Goal: Ask a question

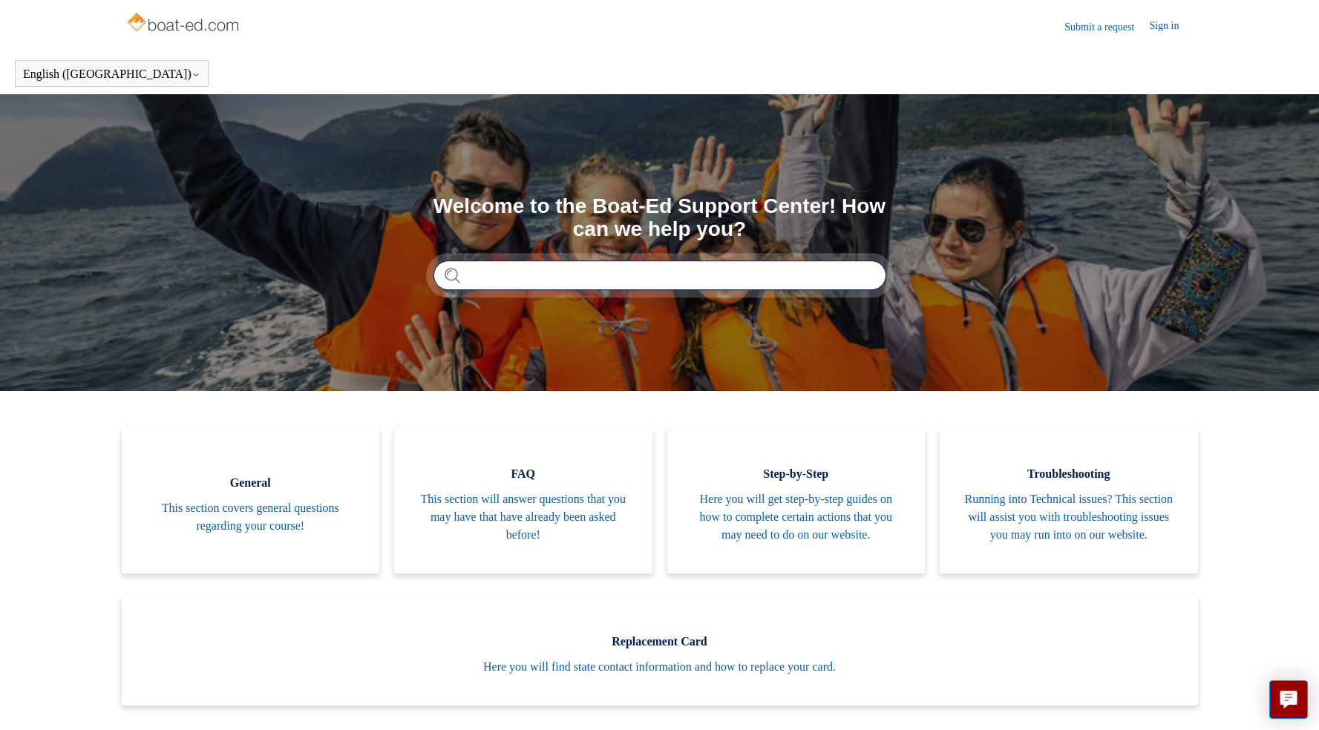
click at [559, 277] on input "Search" at bounding box center [659, 275] width 453 height 30
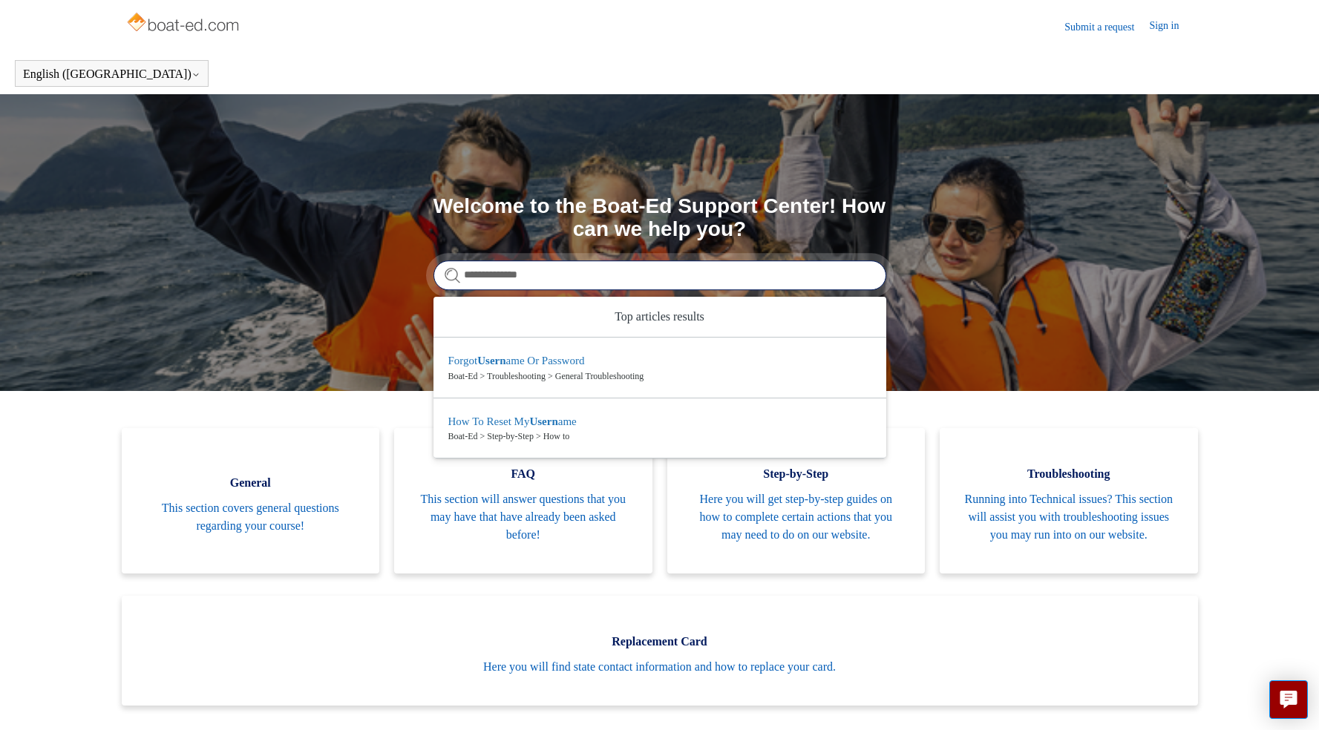
type input "**********"
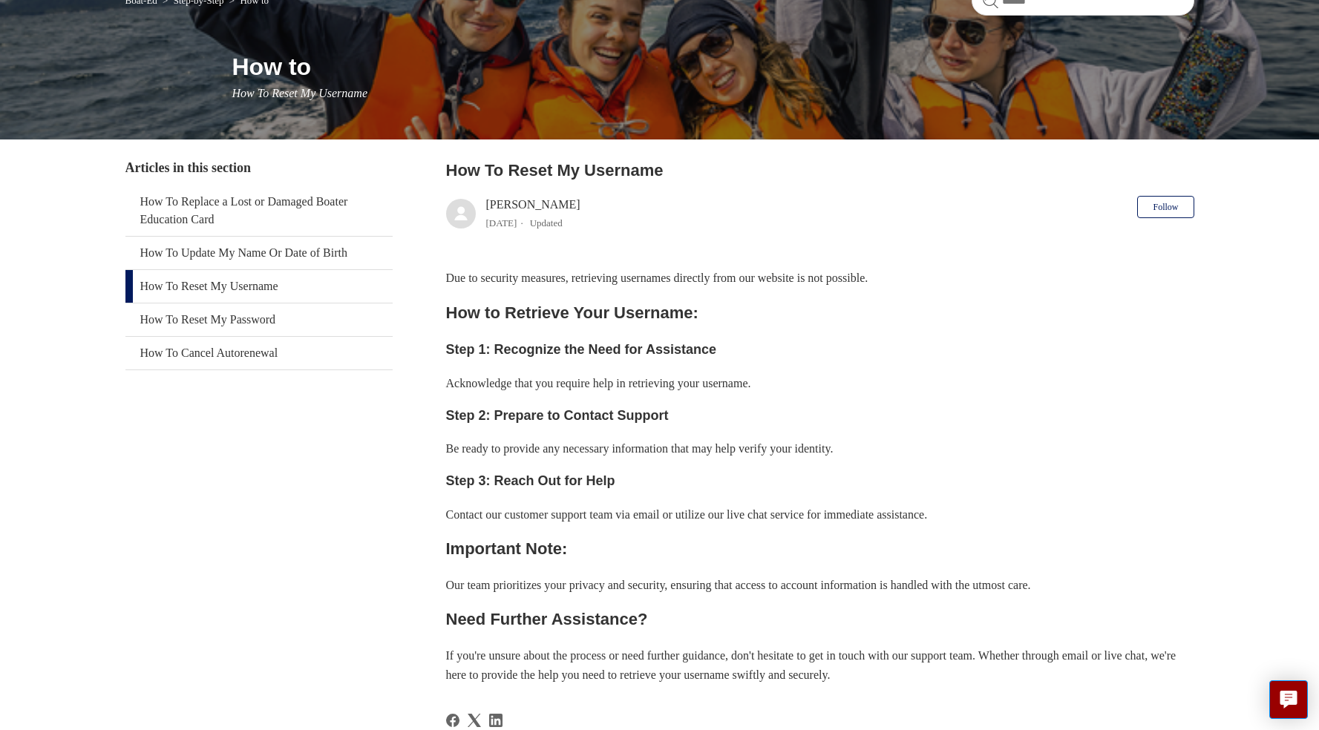
scroll to position [145, 0]
click at [278, 256] on link "How To Update My Name Or Date of Birth" at bounding box center [258, 253] width 267 height 33
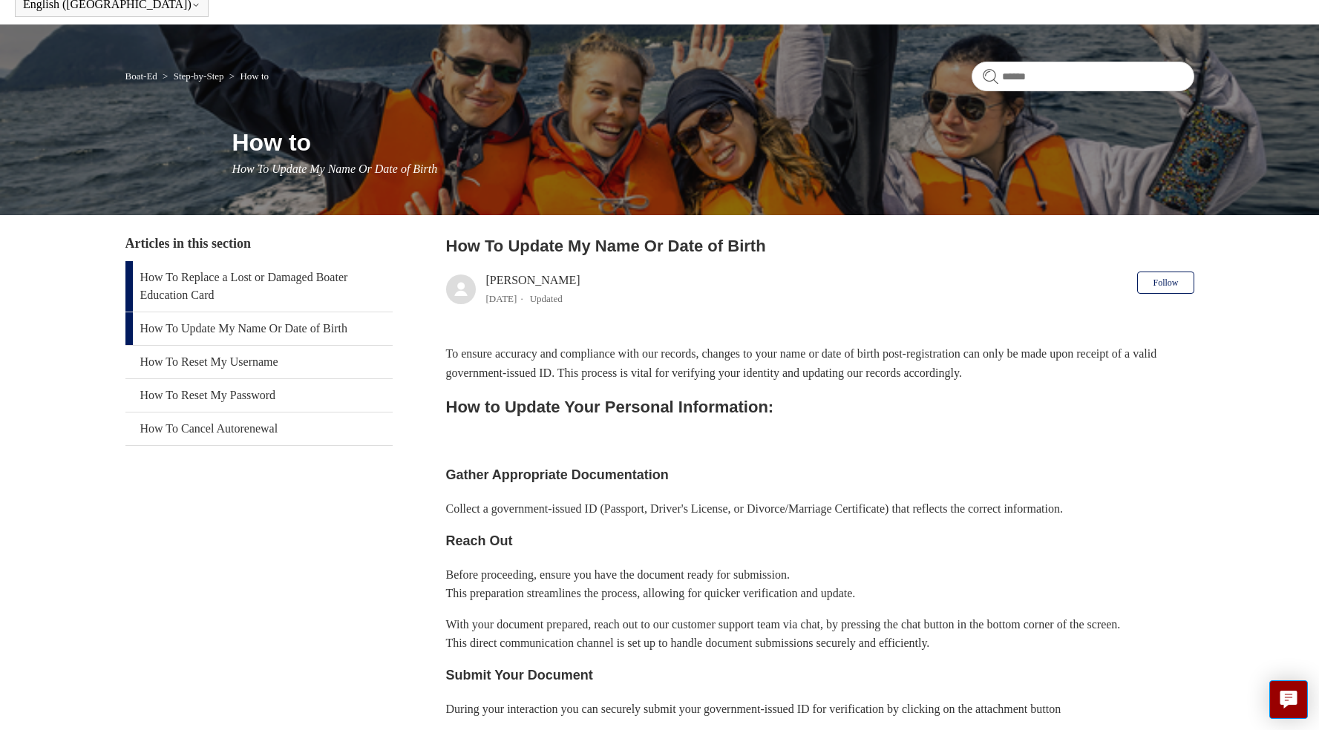
scroll to position [71, 0]
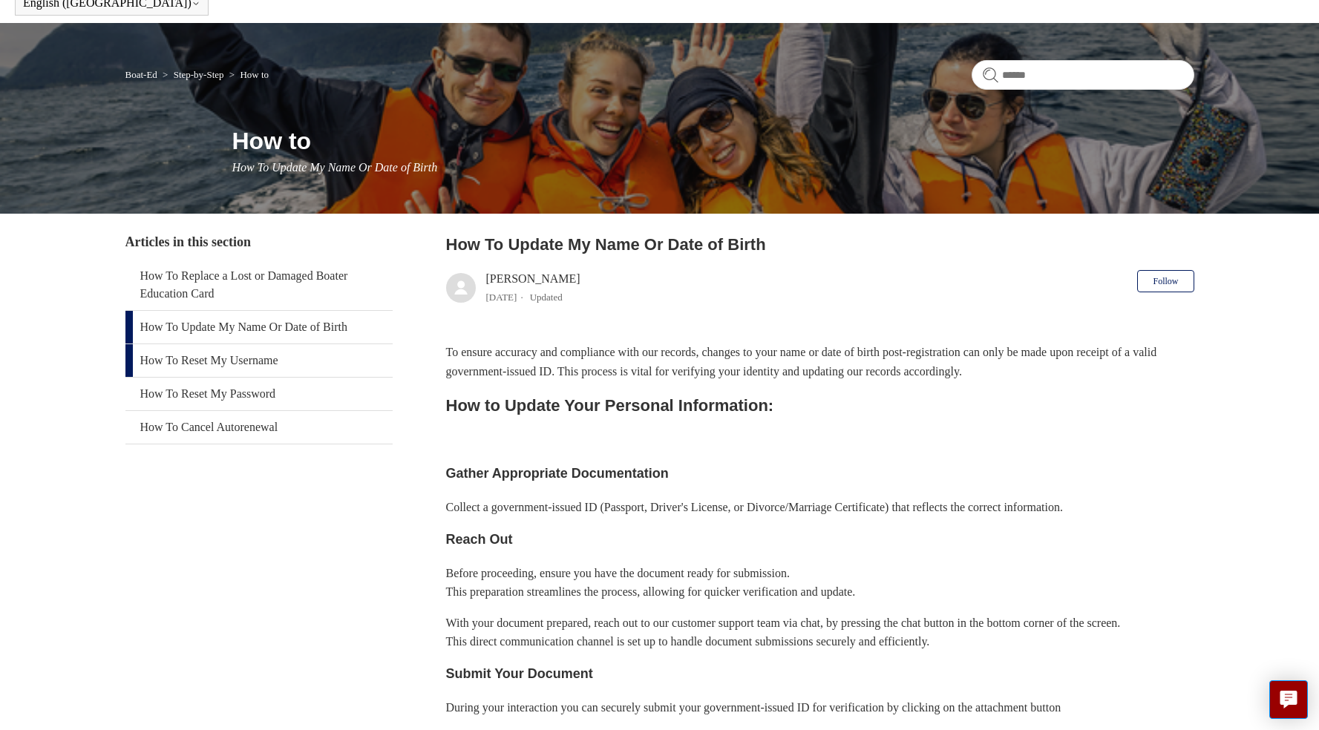
click at [228, 370] on link "How To Reset My Username" at bounding box center [258, 360] width 267 height 33
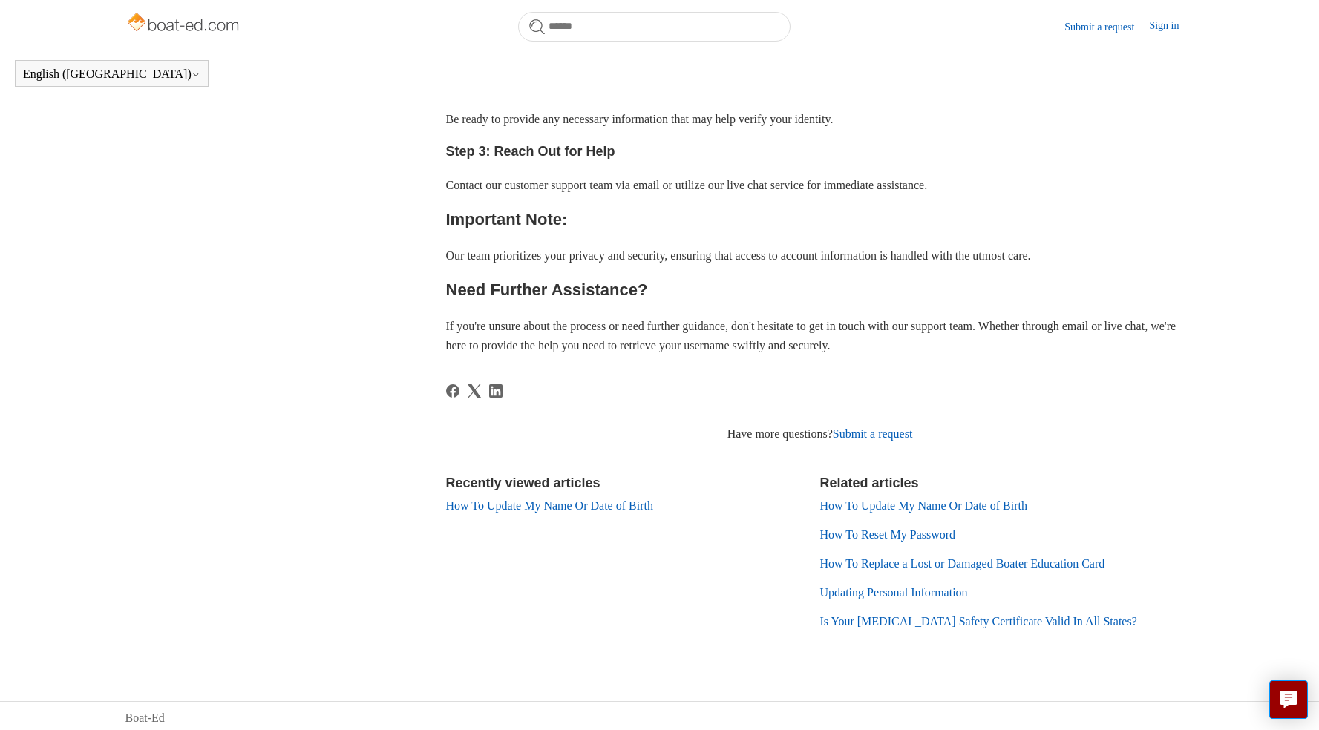
scroll to position [433, 0]
click at [871, 431] on link "Submit a request" at bounding box center [873, 434] width 80 height 13
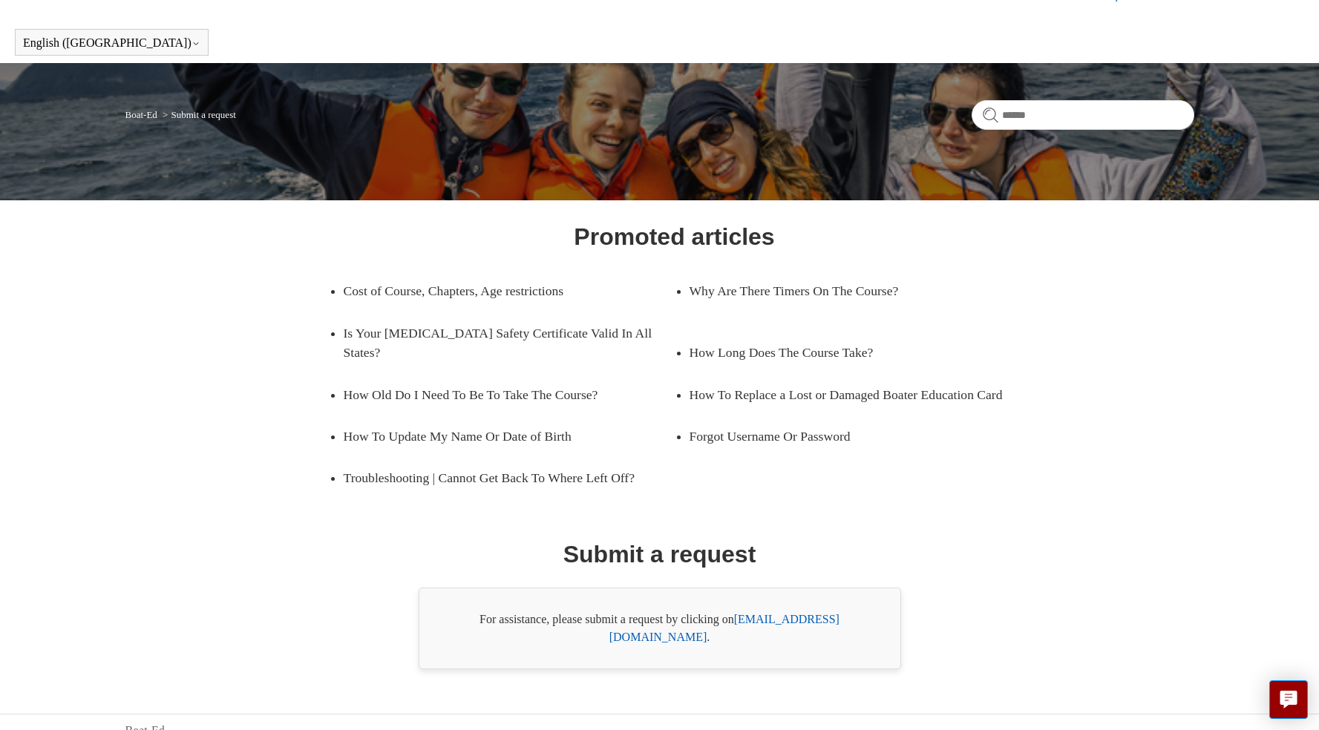
scroll to position [30, 0]
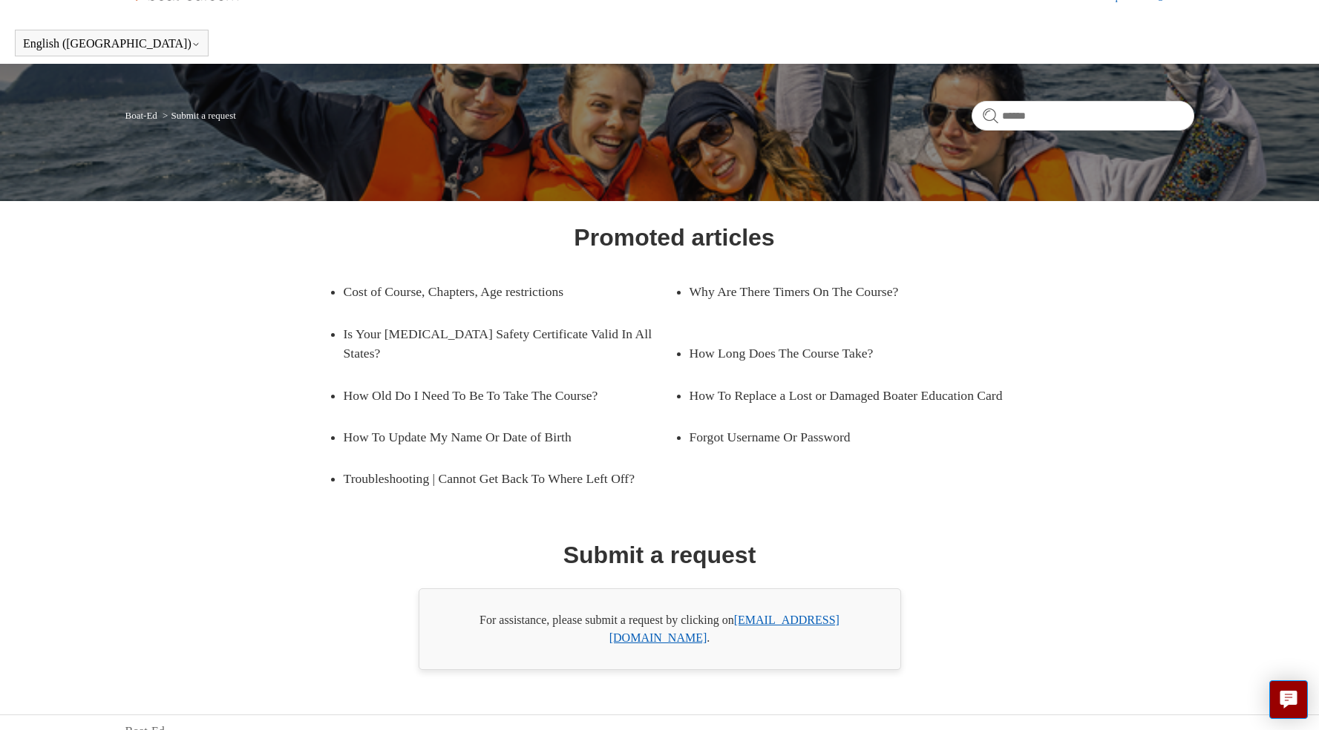
click at [750, 624] on link "[EMAIL_ADDRESS][DOMAIN_NAME]" at bounding box center [724, 629] width 230 height 30
click at [1162, 615] on div "Promoted articles Cost of Course, Chapters, Age restrictions Why Are There Time…" at bounding box center [659, 445] width 1069 height 450
